Goal: Complete application form: Complete application form

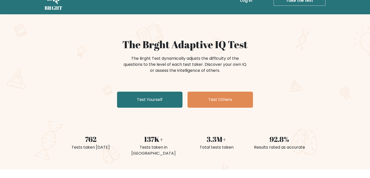
scroll to position [16, 0]
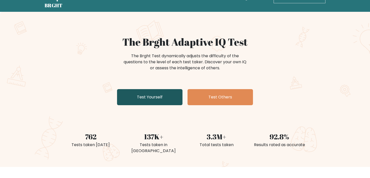
click at [152, 93] on link "Test Yourself" at bounding box center [149, 97] width 65 height 16
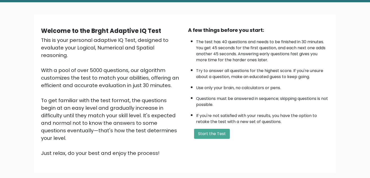
scroll to position [46, 0]
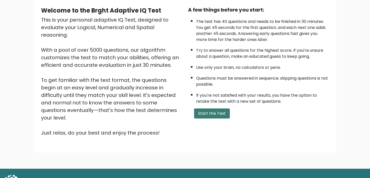
click at [203, 111] on button "Start the Test" at bounding box center [212, 114] width 36 height 10
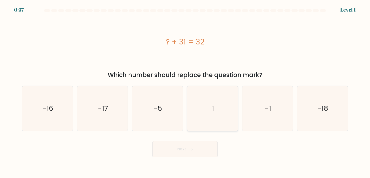
click at [203, 112] on icon "1" at bounding box center [212, 108] width 45 height 45
click at [185, 92] on input "d. 1" at bounding box center [185, 90] width 0 height 3
radio input "true"
click at [197, 147] on button "Next" at bounding box center [184, 149] width 65 height 16
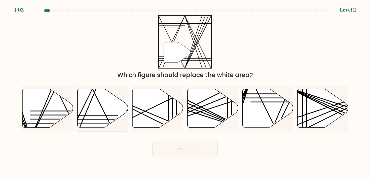
click at [117, 112] on icon at bounding box center [102, 108] width 51 height 39
click at [185, 92] on input "b." at bounding box center [185, 90] width 0 height 3
radio input "true"
click at [117, 126] on icon at bounding box center [102, 108] width 50 height 39
click at [185, 92] on input "b." at bounding box center [185, 90] width 0 height 3
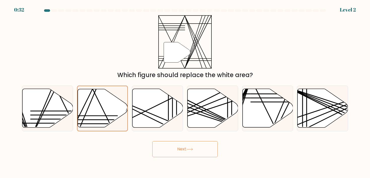
click at [184, 151] on button "Next" at bounding box center [184, 149] width 65 height 16
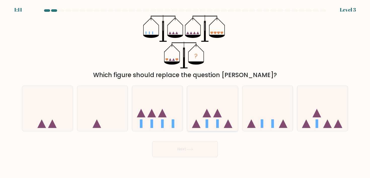
click at [197, 95] on icon at bounding box center [212, 109] width 51 height 42
click at [185, 92] on input "d." at bounding box center [185, 90] width 0 height 3
radio input "true"
click at [181, 108] on icon at bounding box center [157, 109] width 51 height 42
click at [185, 92] on input "c." at bounding box center [185, 90] width 0 height 3
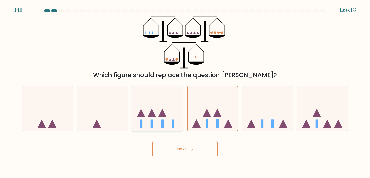
radio input "true"
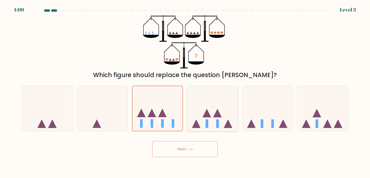
click at [193, 109] on icon at bounding box center [212, 109] width 51 height 42
click at [185, 92] on input "d." at bounding box center [185, 90] width 0 height 3
radio input "true"
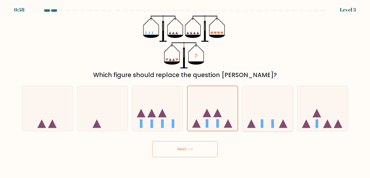
click at [276, 121] on icon at bounding box center [267, 109] width 51 height 42
click at [185, 92] on input "e." at bounding box center [185, 90] width 0 height 3
radio input "true"
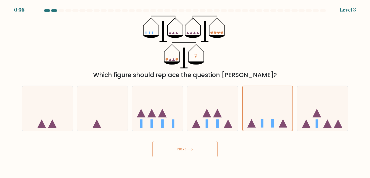
click at [199, 150] on button "Next" at bounding box center [184, 149] width 65 height 16
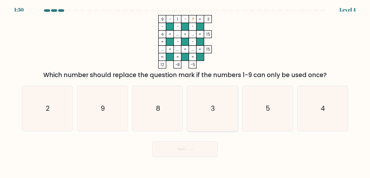
click at [208, 97] on icon "3" at bounding box center [212, 108] width 45 height 45
click at [185, 92] on input "d. 3" at bounding box center [185, 90] width 0 height 3
radio input "true"
click at [157, 111] on text "8" at bounding box center [157, 108] width 5 height 9
click at [185, 92] on input "c. 8" at bounding box center [185, 90] width 0 height 3
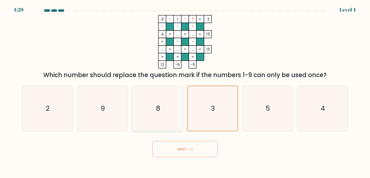
radio input "true"
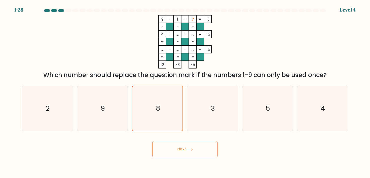
click at [200, 148] on button "Next" at bounding box center [184, 149] width 65 height 16
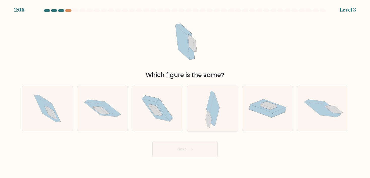
click at [224, 110] on div at bounding box center [212, 109] width 51 height 46
click at [185, 92] on input "d." at bounding box center [185, 90] width 0 height 3
radio input "true"
click at [205, 146] on button "Next" at bounding box center [184, 149] width 65 height 16
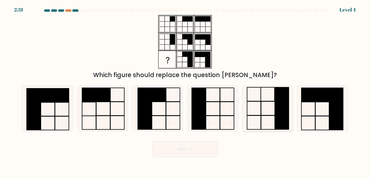
click at [254, 113] on icon at bounding box center [267, 108] width 45 height 45
click at [185, 92] on input "e." at bounding box center [185, 90] width 0 height 3
radio input "true"
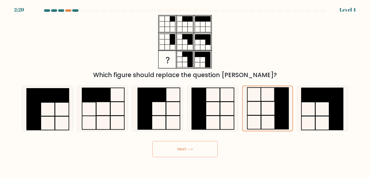
click at [214, 147] on button "Next" at bounding box center [184, 149] width 65 height 16
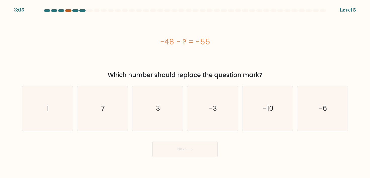
click at [67, 11] on div at bounding box center [68, 10] width 6 height 3
click at [69, 11] on div at bounding box center [68, 10] width 6 height 3
click at [124, 116] on icon "7" at bounding box center [102, 108] width 45 height 45
click at [185, 92] on input "b. 7" at bounding box center [185, 90] width 0 height 3
radio input "true"
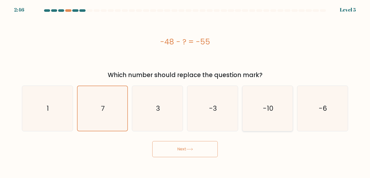
click at [268, 123] on icon "-10" at bounding box center [267, 108] width 45 height 45
click at [185, 92] on input "e. -10" at bounding box center [185, 90] width 0 height 3
radio input "true"
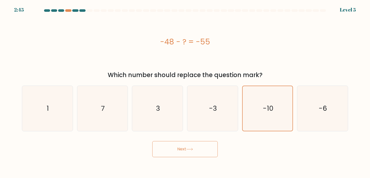
click at [207, 146] on button "Next" at bounding box center [184, 149] width 65 height 16
click at [206, 152] on button "Next" at bounding box center [184, 149] width 65 height 16
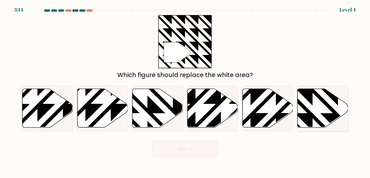
click at [307, 112] on icon at bounding box center [338, 88] width 102 height 102
click at [185, 92] on input "f." at bounding box center [185, 90] width 0 height 3
radio input "true"
click at [198, 151] on button "Next" at bounding box center [184, 149] width 65 height 16
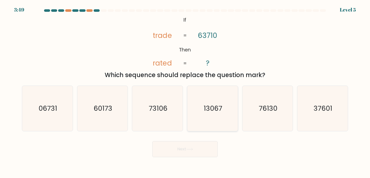
click at [200, 120] on icon "13067" at bounding box center [212, 108] width 45 height 45
click at [185, 92] on input "d. 13067" at bounding box center [185, 90] width 0 height 3
radio input "true"
click at [191, 151] on button "Next" at bounding box center [184, 149] width 65 height 16
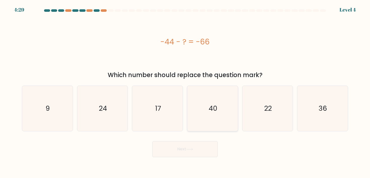
click at [205, 122] on icon "40" at bounding box center [212, 108] width 45 height 45
click at [185, 92] on input "d. 40" at bounding box center [185, 90] width 0 height 3
radio input "true"
click at [195, 146] on button "Next" at bounding box center [184, 149] width 65 height 16
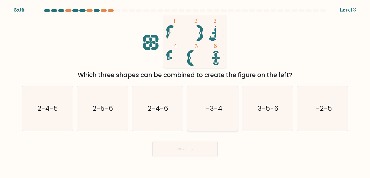
click at [216, 129] on icon "1-3-4" at bounding box center [212, 108] width 45 height 45
click at [185, 92] on input "d. 1-3-4" at bounding box center [185, 90] width 0 height 3
radio input "true"
click at [195, 151] on button "Next" at bounding box center [184, 149] width 65 height 16
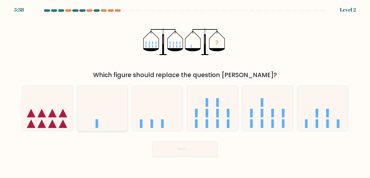
click at [120, 111] on icon at bounding box center [102, 109] width 51 height 42
click at [185, 92] on input "b." at bounding box center [185, 90] width 0 height 3
radio input "true"
click at [170, 150] on button "Next" at bounding box center [184, 149] width 65 height 16
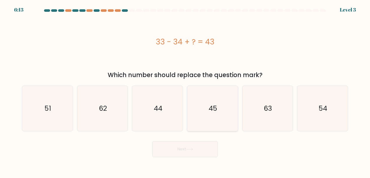
click at [209, 128] on icon "45" at bounding box center [212, 108] width 45 height 45
click at [185, 92] on input "d. 45" at bounding box center [185, 90] width 0 height 3
radio input "true"
click at [191, 149] on icon at bounding box center [189, 149] width 7 height 3
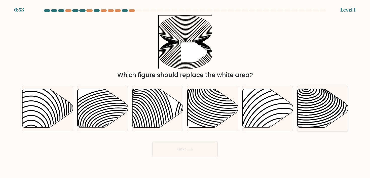
click at [306, 107] on icon at bounding box center [322, 108] width 51 height 39
click at [185, 92] on input "f." at bounding box center [185, 90] width 0 height 3
radio input "true"
click at [208, 148] on button "Next" at bounding box center [184, 149] width 65 height 16
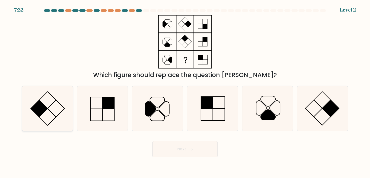
click at [58, 114] on rect at bounding box center [56, 108] width 17 height 17
click at [185, 92] on input "a." at bounding box center [185, 90] width 0 height 3
radio input "true"
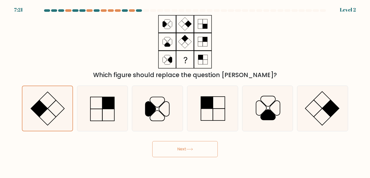
click at [176, 147] on button "Next" at bounding box center [184, 149] width 65 height 16
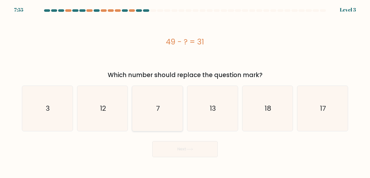
click at [173, 117] on icon "7" at bounding box center [157, 108] width 45 height 45
click at [185, 92] on input "c. 7" at bounding box center [185, 90] width 0 height 3
radio input "true"
click at [98, 111] on icon "12" at bounding box center [102, 108] width 45 height 45
click at [185, 92] on input "b. 12" at bounding box center [185, 90] width 0 height 3
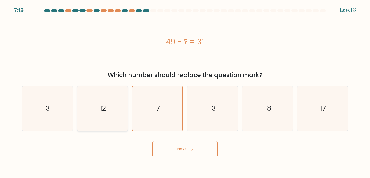
radio input "true"
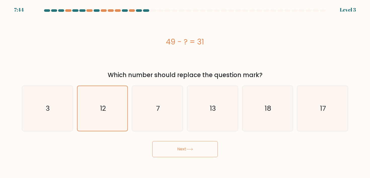
click at [166, 150] on button "Next" at bounding box center [184, 149] width 65 height 16
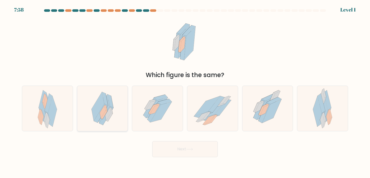
click at [114, 104] on icon at bounding box center [102, 108] width 33 height 45
click at [185, 92] on input "b." at bounding box center [185, 90] width 0 height 3
radio input "true"
click at [168, 147] on button "Next" at bounding box center [184, 149] width 65 height 16
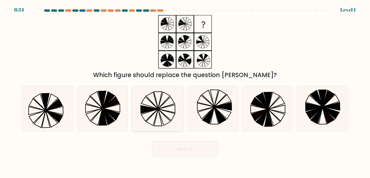
click at [155, 113] on icon at bounding box center [157, 108] width 45 height 45
click at [185, 92] on input "c." at bounding box center [185, 90] width 0 height 3
radio input "true"
click at [170, 147] on button "Next" at bounding box center [184, 149] width 65 height 16
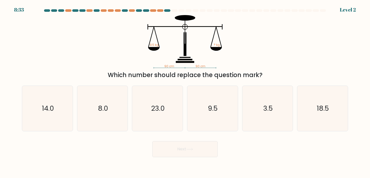
click at [171, 152] on button "Next" at bounding box center [184, 149] width 65 height 16
click at [224, 99] on icon "9.5" at bounding box center [212, 108] width 45 height 45
click at [185, 92] on input "d. 9.5" at bounding box center [185, 90] width 0 height 3
radio input "true"
click at [191, 149] on icon at bounding box center [189, 149] width 6 height 2
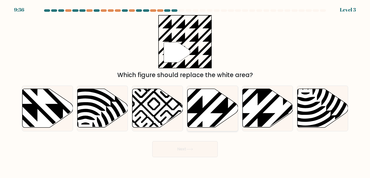
click at [222, 105] on icon at bounding box center [228, 88] width 102 height 102
click at [185, 92] on input "d." at bounding box center [185, 90] width 0 height 3
radio input "true"
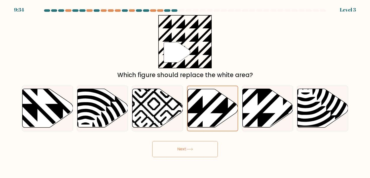
click at [191, 152] on button "Next" at bounding box center [184, 149] width 65 height 16
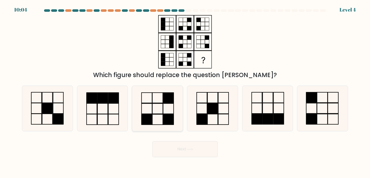
click at [164, 116] on rect at bounding box center [168, 119] width 11 height 10
click at [185, 92] on input "c." at bounding box center [185, 90] width 0 height 3
radio input "true"
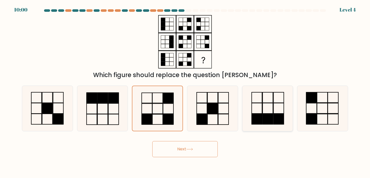
click at [254, 108] on icon at bounding box center [267, 108] width 45 height 45
click at [185, 92] on input "e." at bounding box center [185, 90] width 0 height 3
radio input "true"
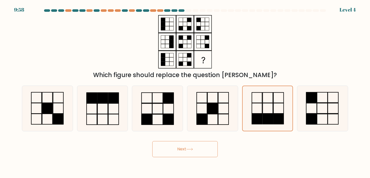
click at [195, 147] on button "Next" at bounding box center [184, 149] width 65 height 16
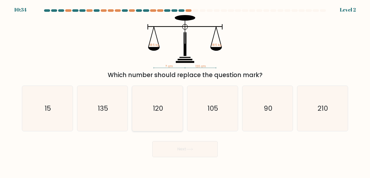
click at [164, 123] on icon "120" at bounding box center [157, 108] width 45 height 45
click at [185, 92] on input "c. 120" at bounding box center [185, 90] width 0 height 3
radio input "true"
click at [167, 148] on button "Next" at bounding box center [184, 149] width 65 height 16
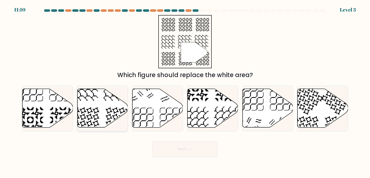
click at [104, 106] on icon at bounding box center [102, 108] width 51 height 39
click at [185, 92] on input "b." at bounding box center [185, 90] width 0 height 3
radio input "true"
click at [165, 150] on button "Next" at bounding box center [184, 149] width 65 height 16
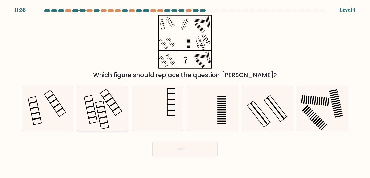
click at [91, 117] on icon at bounding box center [102, 108] width 45 height 45
click at [185, 92] on input "b." at bounding box center [185, 90] width 0 height 3
radio input "true"
click at [171, 156] on button "Next" at bounding box center [184, 149] width 65 height 16
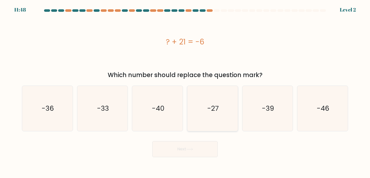
click at [222, 113] on icon "-27" at bounding box center [212, 108] width 45 height 45
click at [185, 92] on input "d. -27" at bounding box center [185, 90] width 0 height 3
radio input "true"
click at [196, 151] on button "Next" at bounding box center [184, 149] width 65 height 16
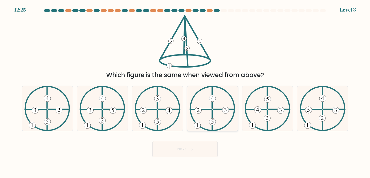
click at [213, 116] on icon at bounding box center [212, 108] width 46 height 45
click at [185, 92] on input "d." at bounding box center [185, 90] width 0 height 3
radio input "true"
click at [63, 108] on icon at bounding box center [47, 108] width 46 height 45
click at [185, 92] on input "a." at bounding box center [185, 90] width 0 height 3
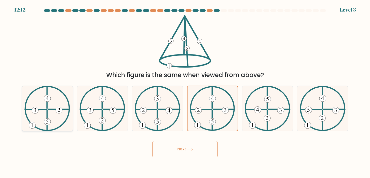
radio input "true"
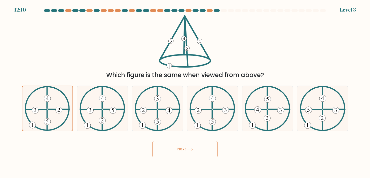
click at [164, 147] on button "Next" at bounding box center [184, 149] width 65 height 16
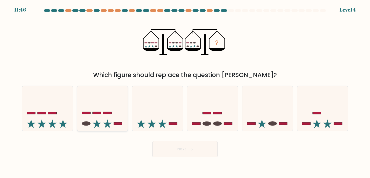
click at [106, 110] on icon at bounding box center [102, 109] width 51 height 42
click at [185, 92] on input "b." at bounding box center [185, 90] width 0 height 3
radio input "true"
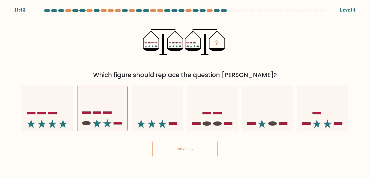
click at [184, 152] on button "Next" at bounding box center [184, 149] width 65 height 16
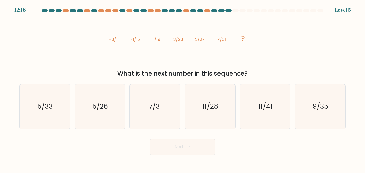
click at [90, 173] on body "12:16 Level 5" at bounding box center [182, 86] width 365 height 173
